Goal: Task Accomplishment & Management: Use online tool/utility

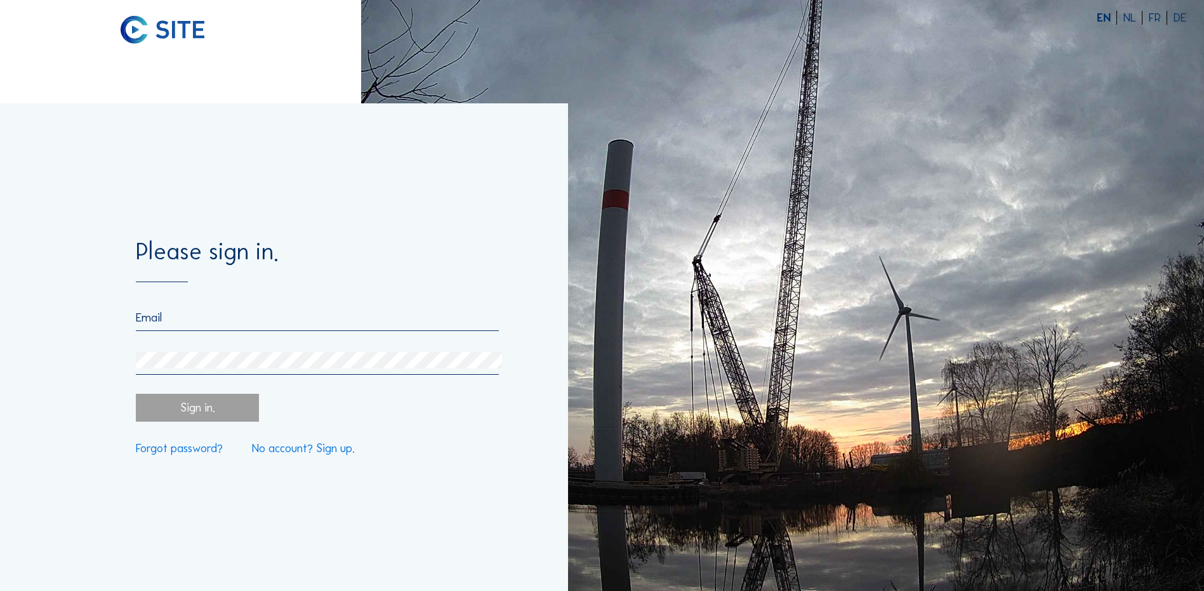
type input "[EMAIL_ADDRESS][DOMAIN_NAME]"
click at [204, 420] on div "Sign in." at bounding box center [197, 408] width 122 height 28
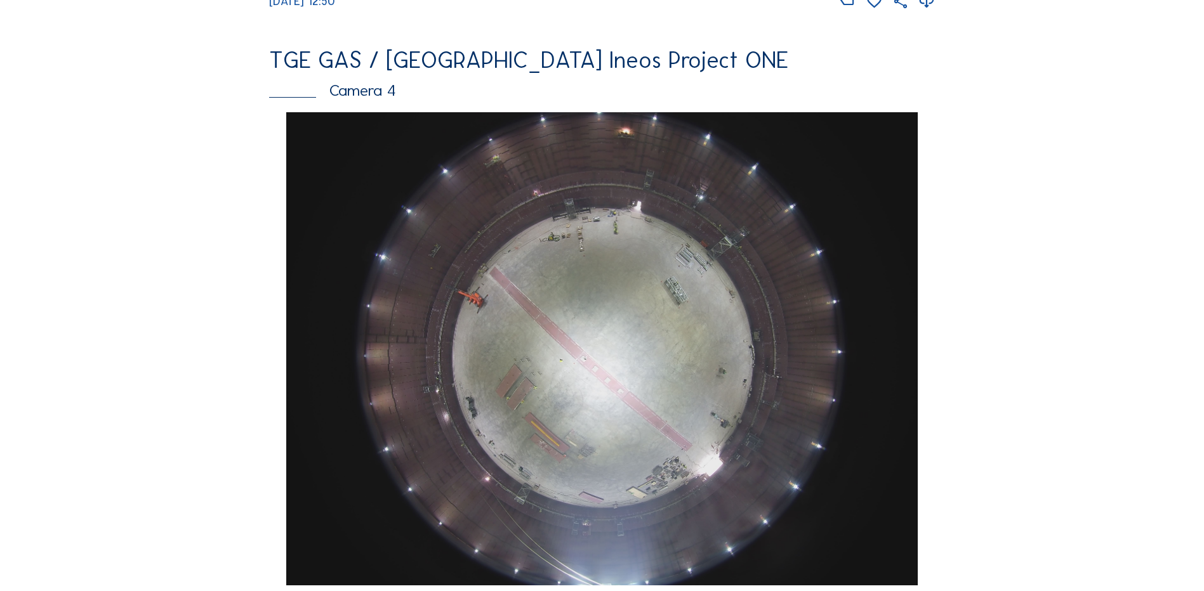
scroll to position [1142, 0]
